Goal: Task Accomplishment & Management: Use online tool/utility

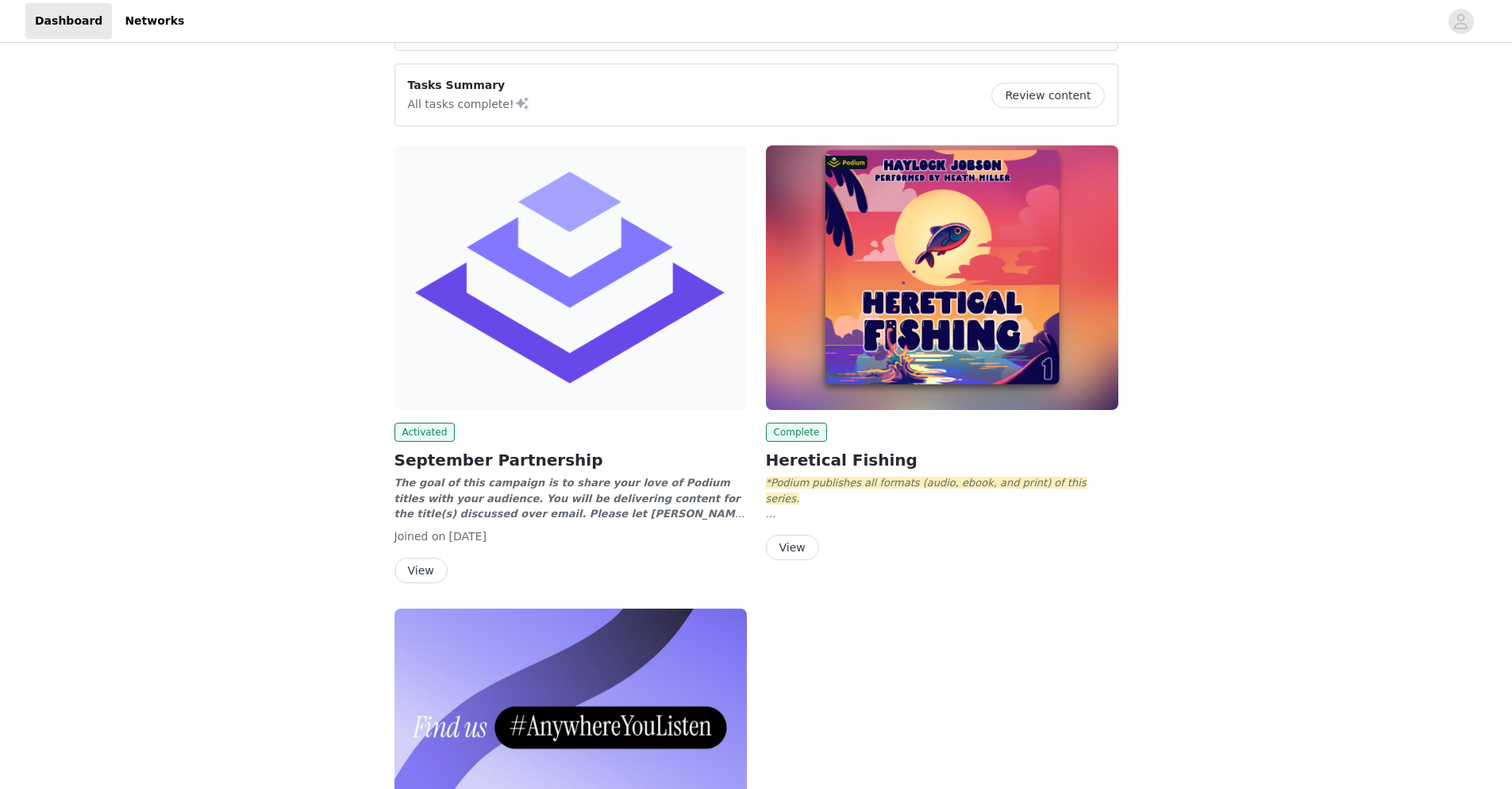
scroll to position [238, 0]
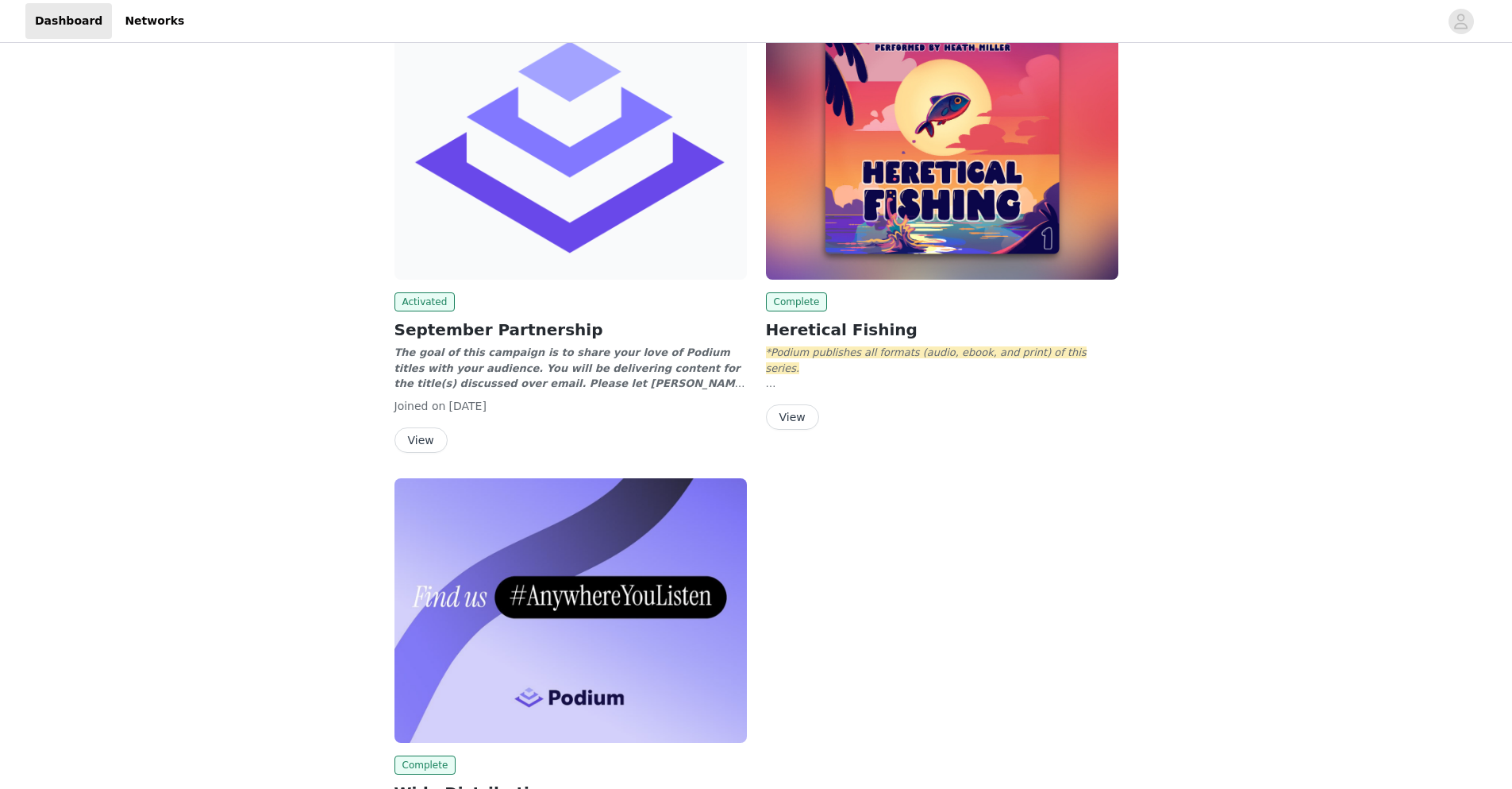
click at [416, 438] on button "View" at bounding box center [421, 440] width 53 height 26
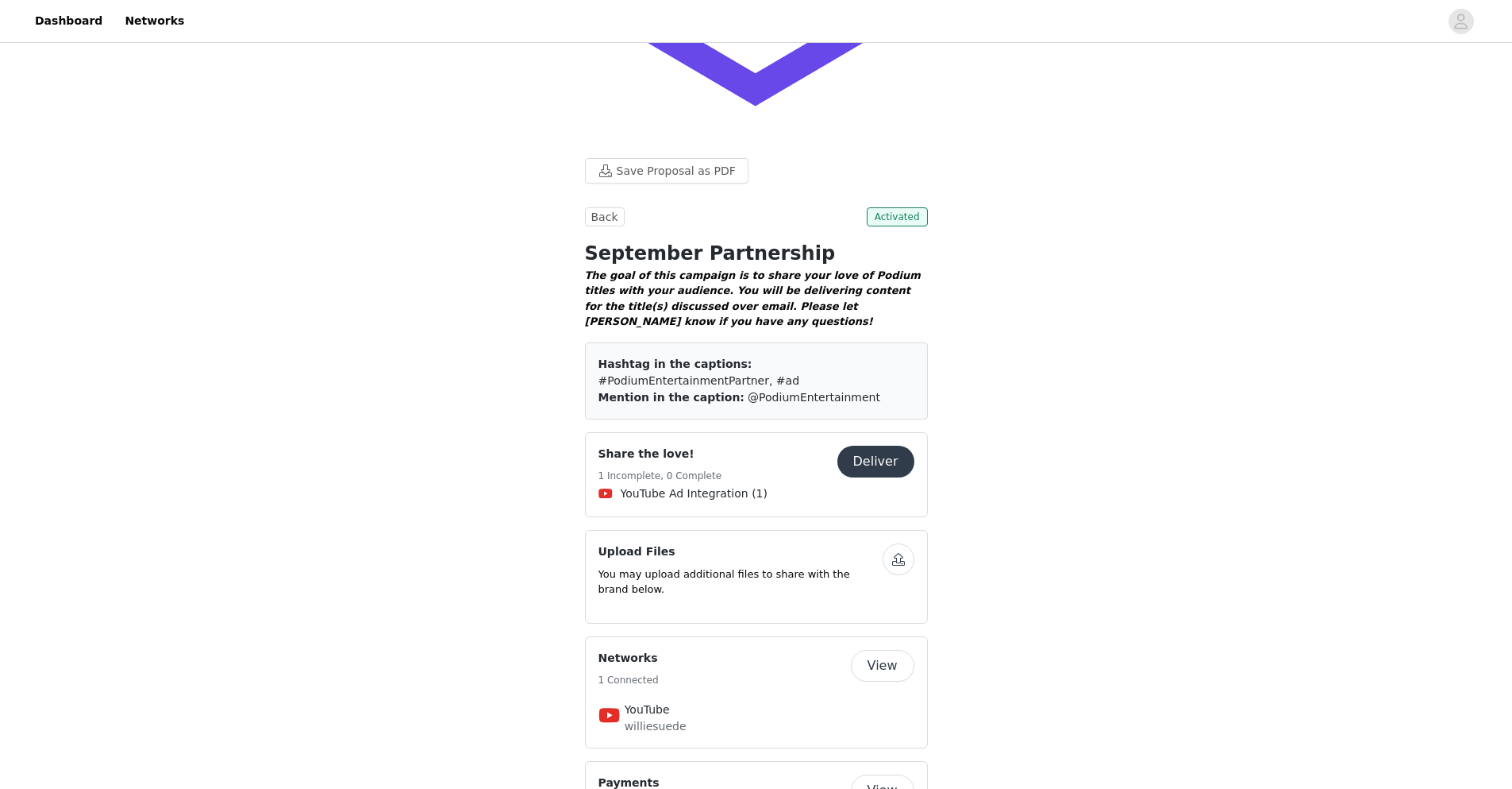
scroll to position [71, 0]
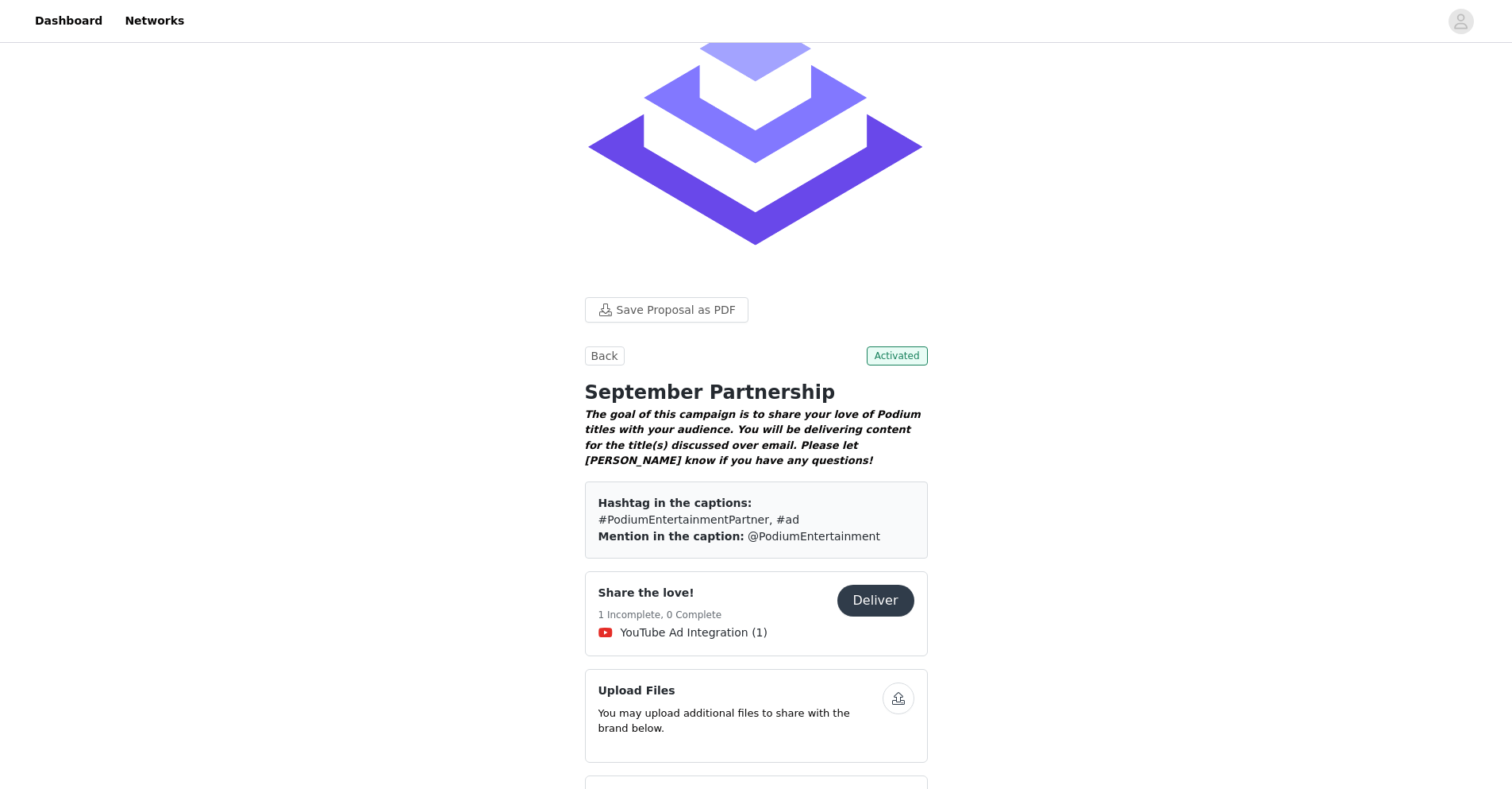
click at [885, 585] on button "Deliver" at bounding box center [876, 600] width 77 height 32
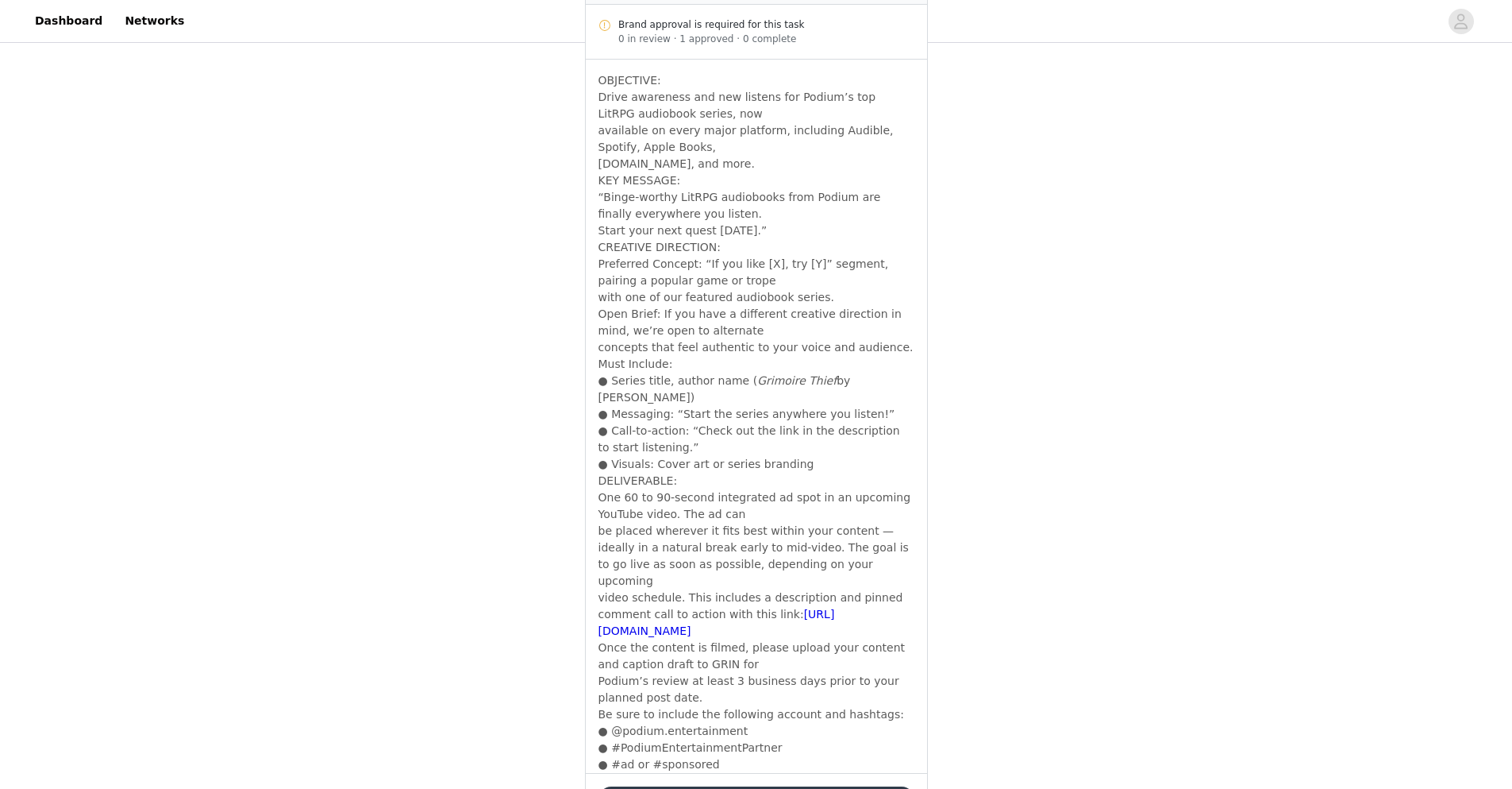
scroll to position [828, 0]
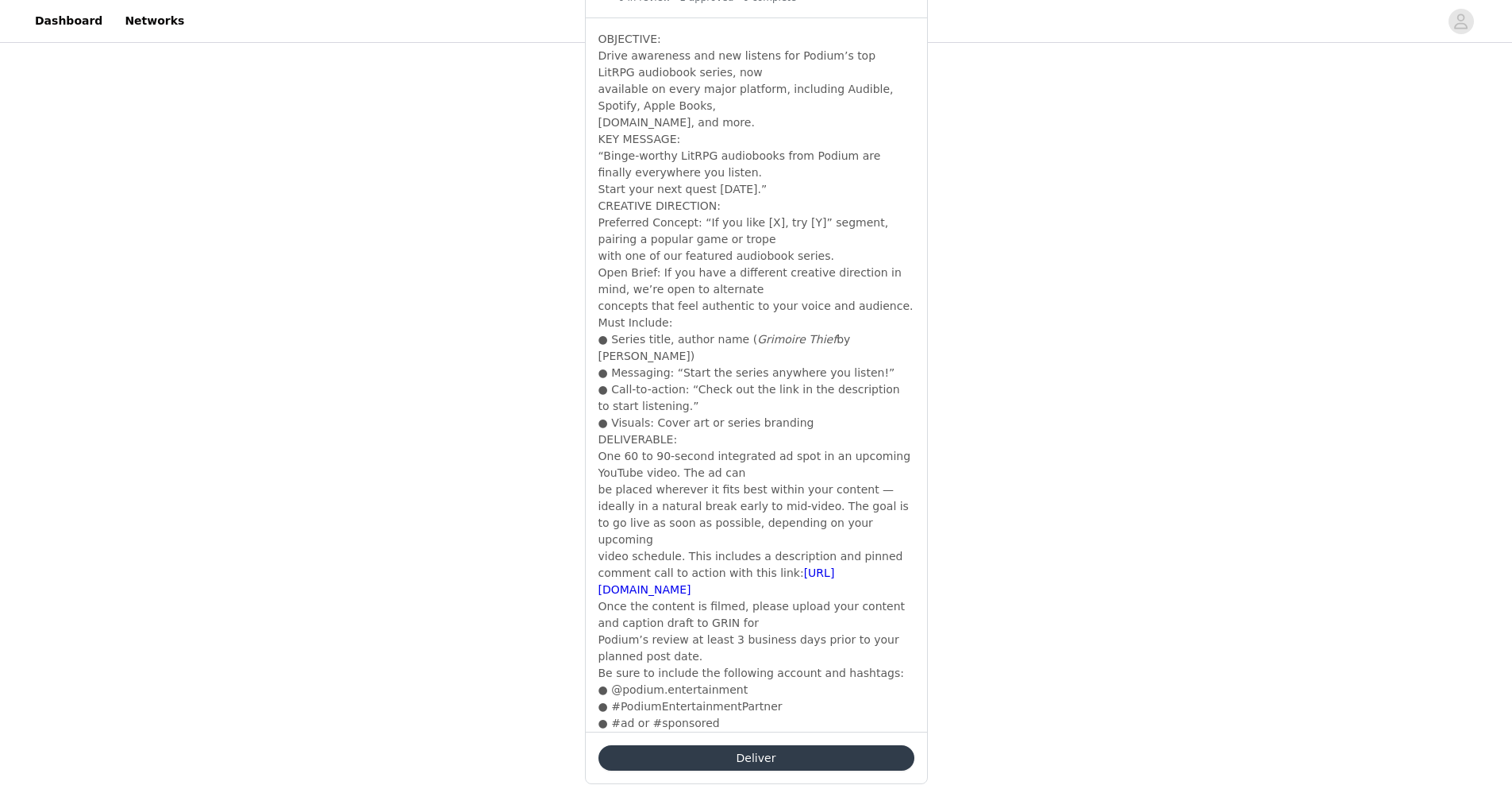
click at [782, 746] on button "Deliver" at bounding box center [756, 758] width 316 height 26
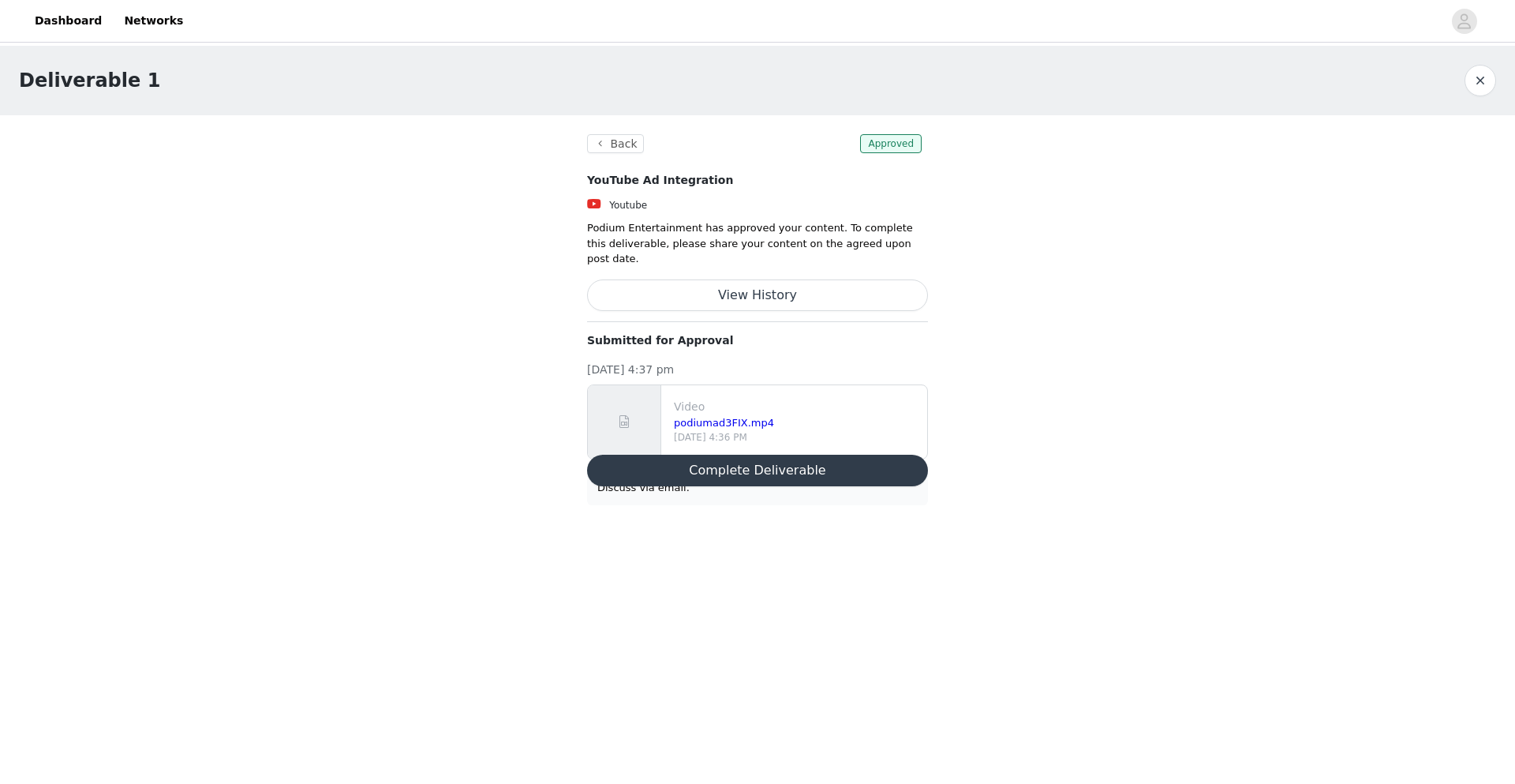
click at [780, 463] on button "Complete Deliverable" at bounding box center [757, 470] width 340 height 31
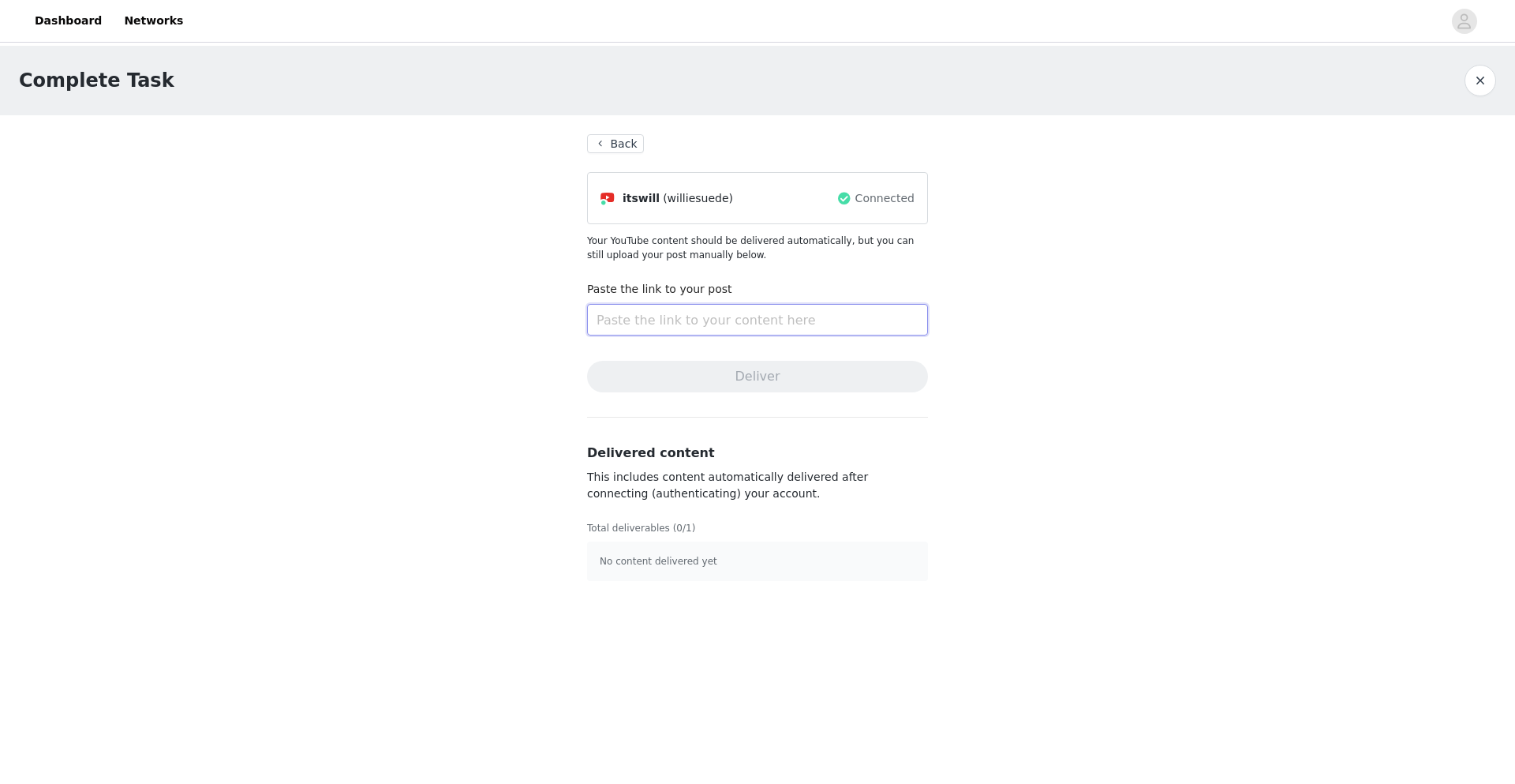
click at [714, 325] on input "text" at bounding box center [757, 320] width 340 height 31
paste input "[URL][DOMAIN_NAME]"
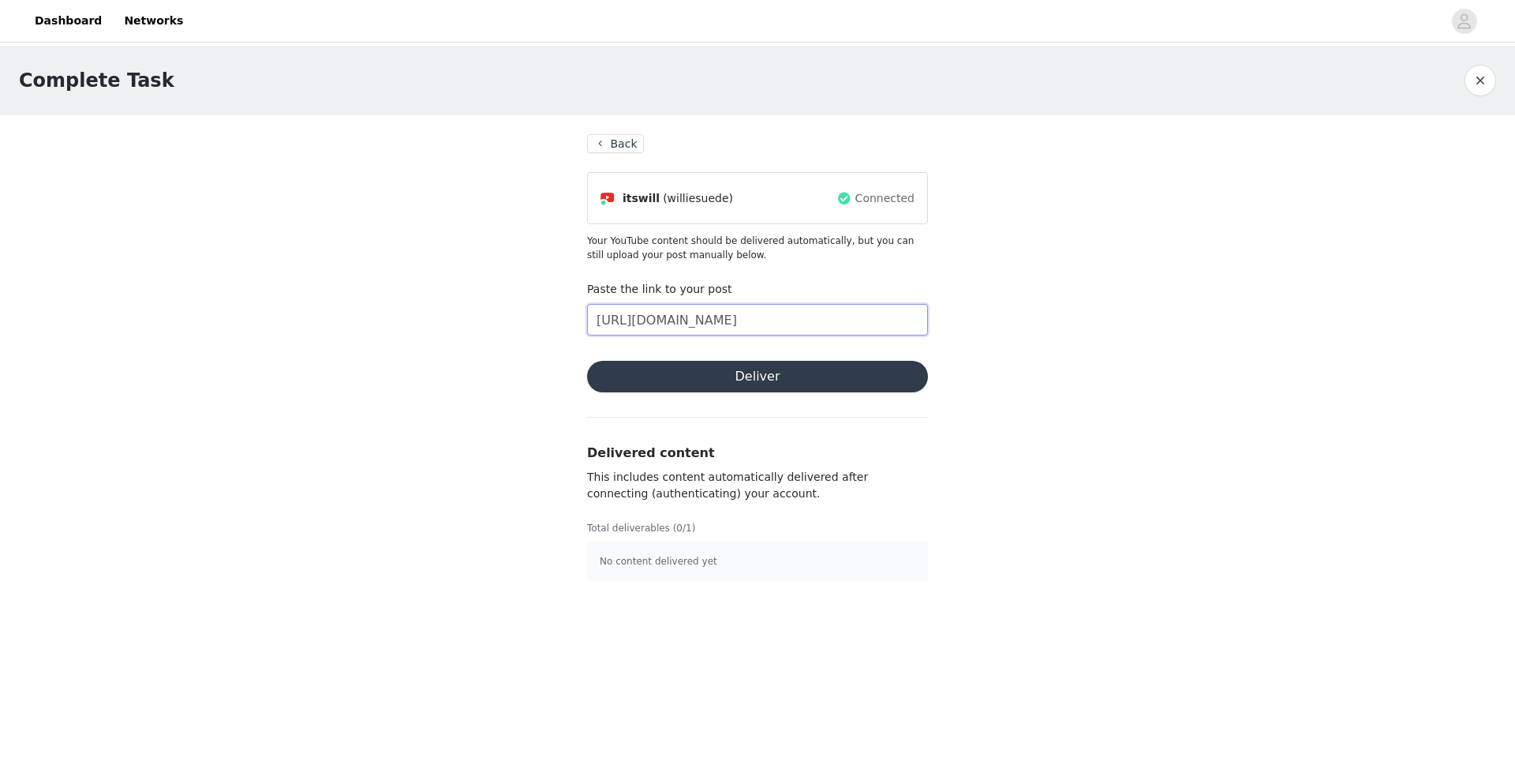
type input "[URL][DOMAIN_NAME]"
click at [733, 381] on button "Deliver" at bounding box center [757, 377] width 340 height 31
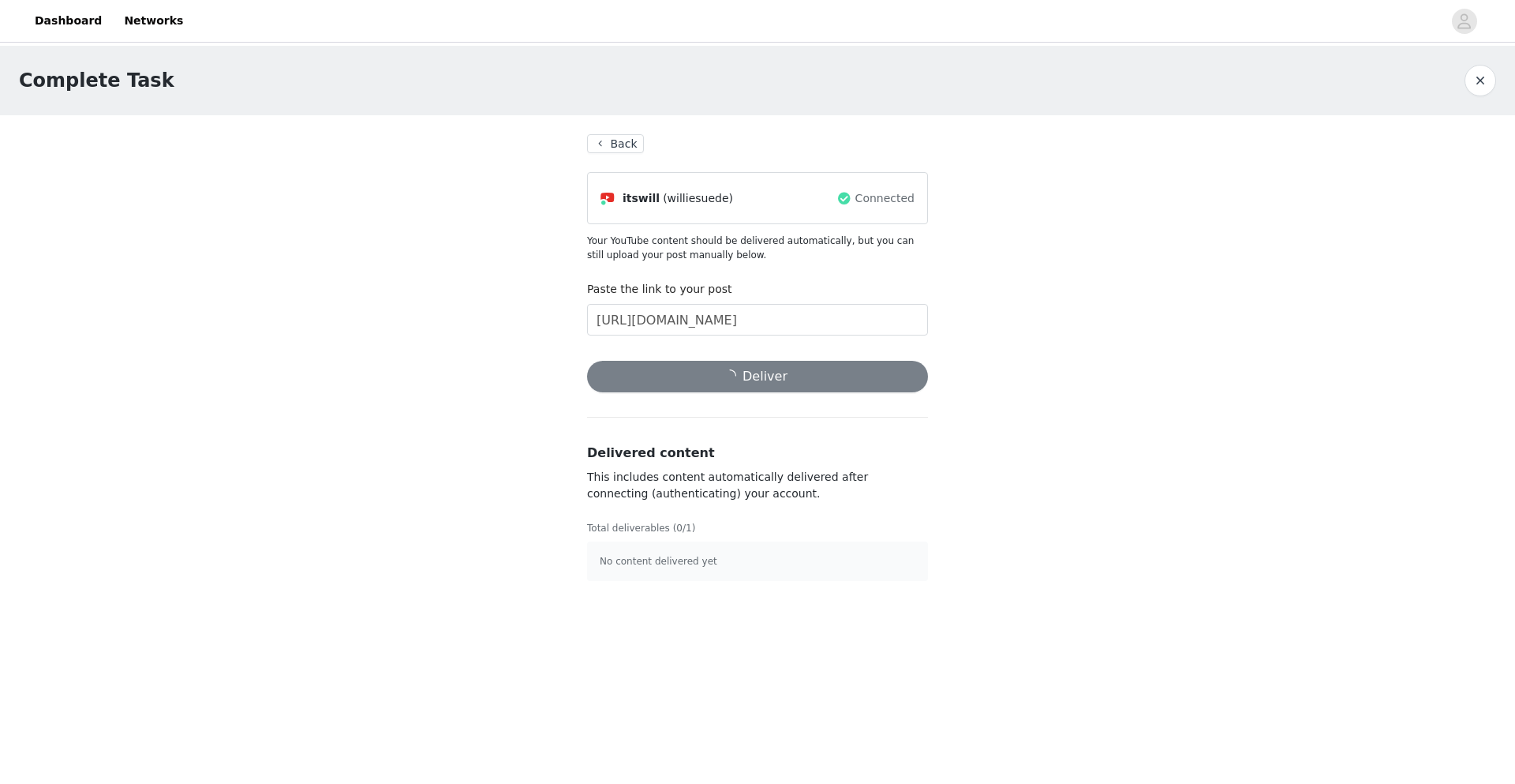
click at [700, 559] on p "No content delivered yet" at bounding box center [758, 561] width 316 height 14
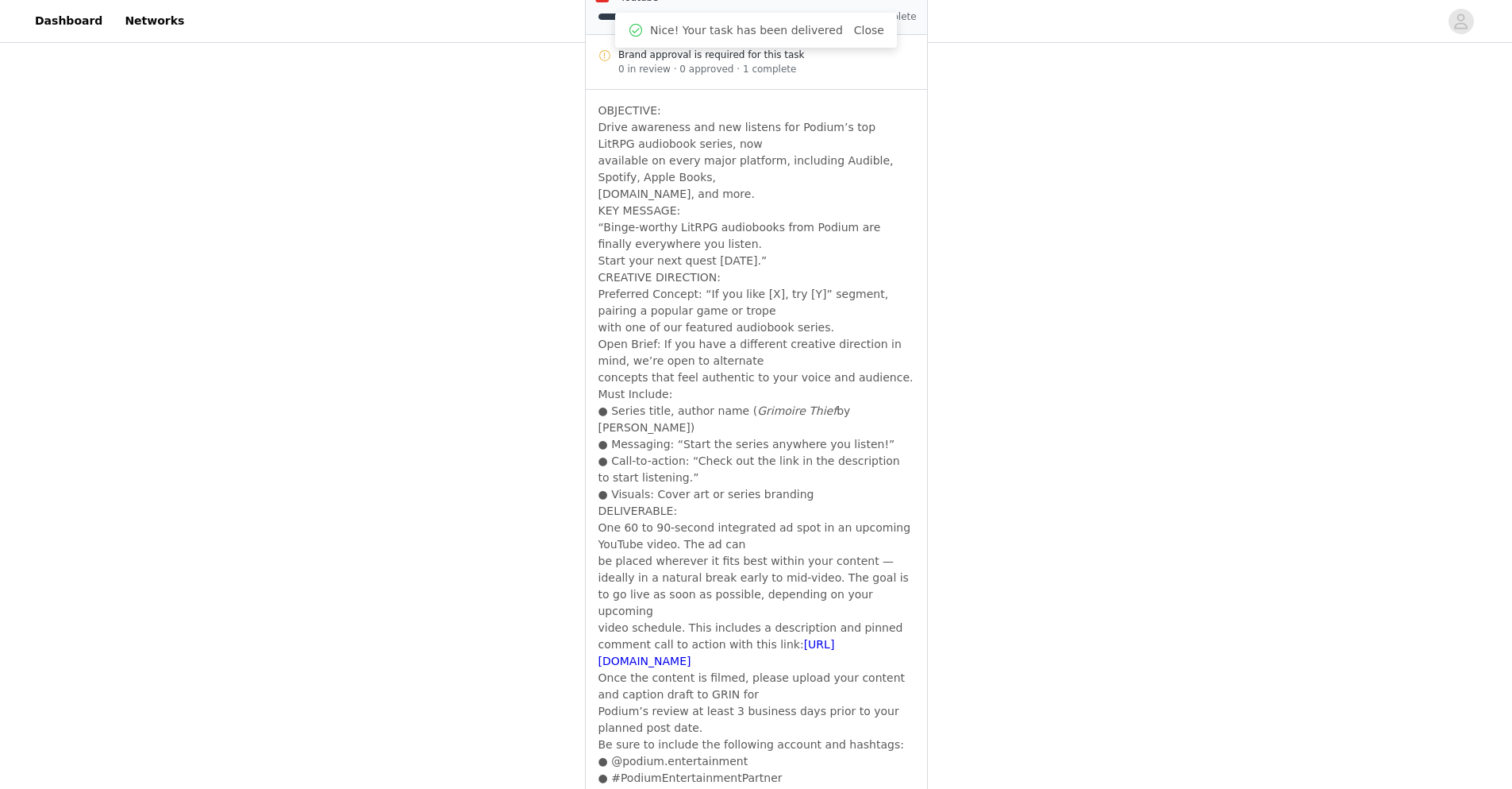
scroll to position [828, 0]
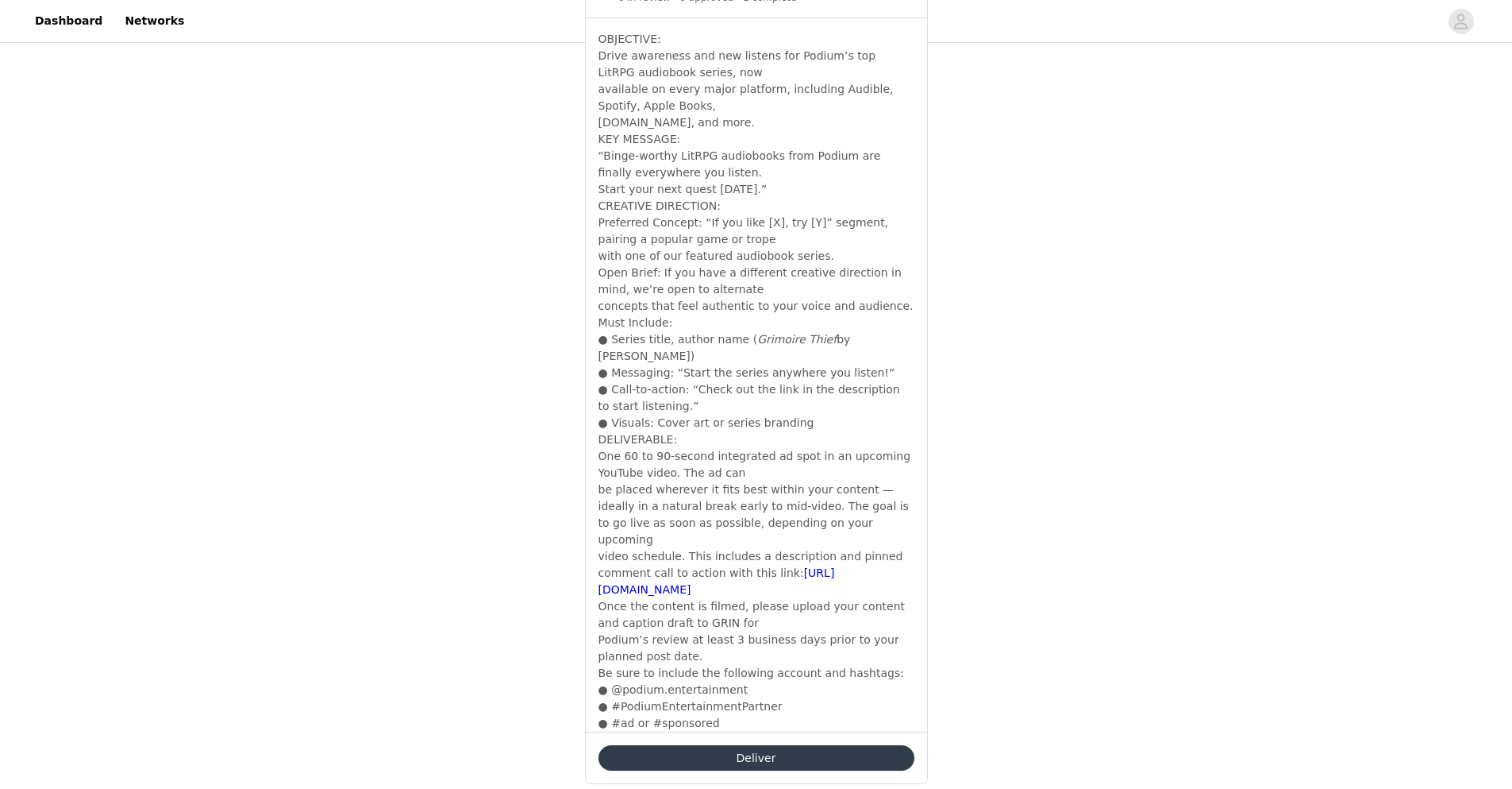
click at [761, 746] on button "Deliver" at bounding box center [756, 758] width 316 height 26
